Goal: Task Accomplishment & Management: Manage account settings

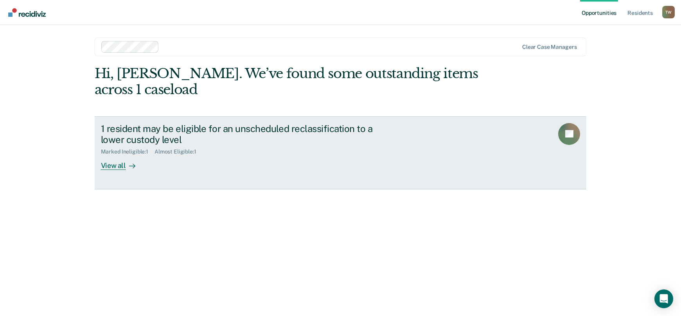
click at [117, 165] on div "View all" at bounding box center [123, 162] width 44 height 15
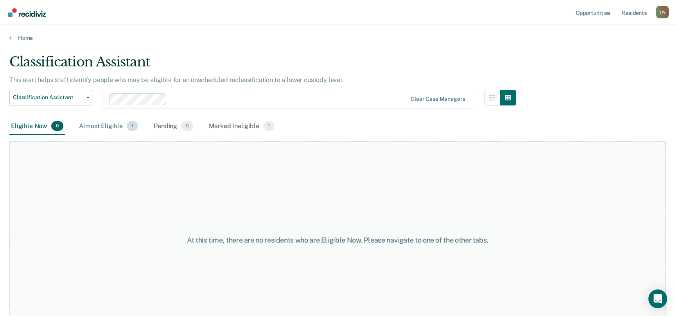
click at [104, 127] on div "Almost Eligible 1" at bounding box center [108, 126] width 62 height 17
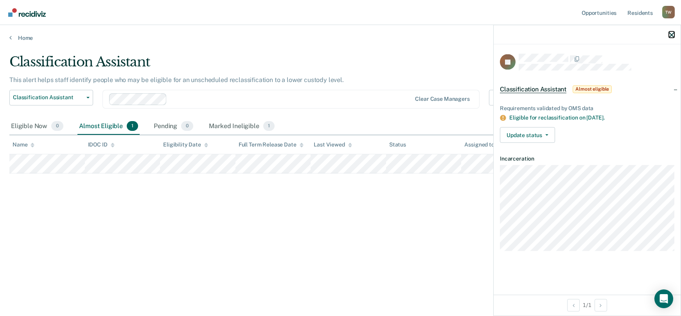
click at [670, 35] on icon "button" at bounding box center [671, 34] width 5 height 5
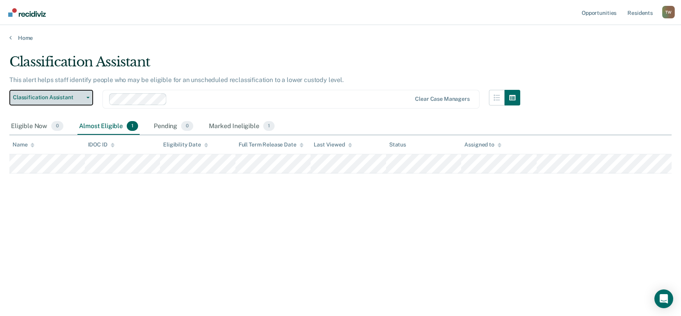
click at [88, 100] on button "Classification Assistant" at bounding box center [51, 98] width 84 height 16
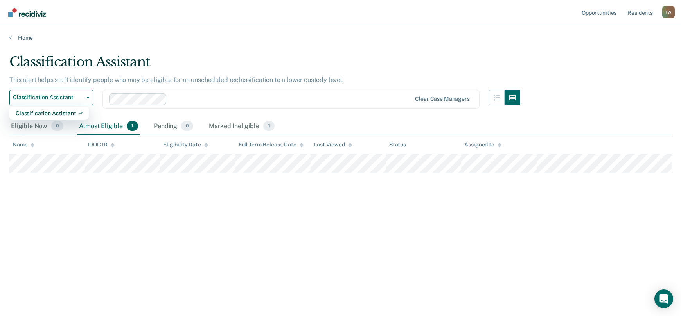
click at [243, 84] on div "This alert helps staff identify people who may be eligible for an unscheduled r…" at bounding box center [264, 83] width 511 height 14
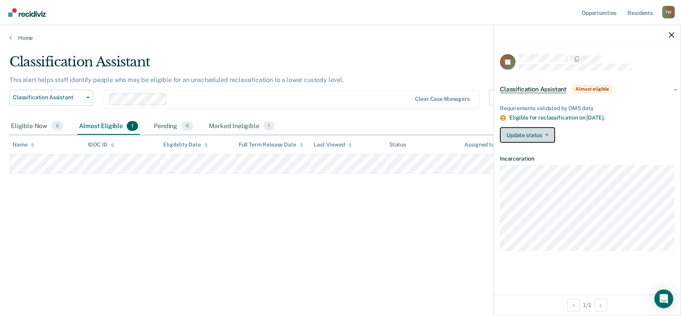
click at [548, 133] on button "Update status" at bounding box center [527, 136] width 55 height 16
click at [625, 149] on article "JK Classification Assistant Almost eligible Requirements validated by OMS data …" at bounding box center [587, 153] width 174 height 198
click at [673, 35] on icon "button" at bounding box center [671, 34] width 5 height 5
